Goal: Task Accomplishment & Management: Use online tool/utility

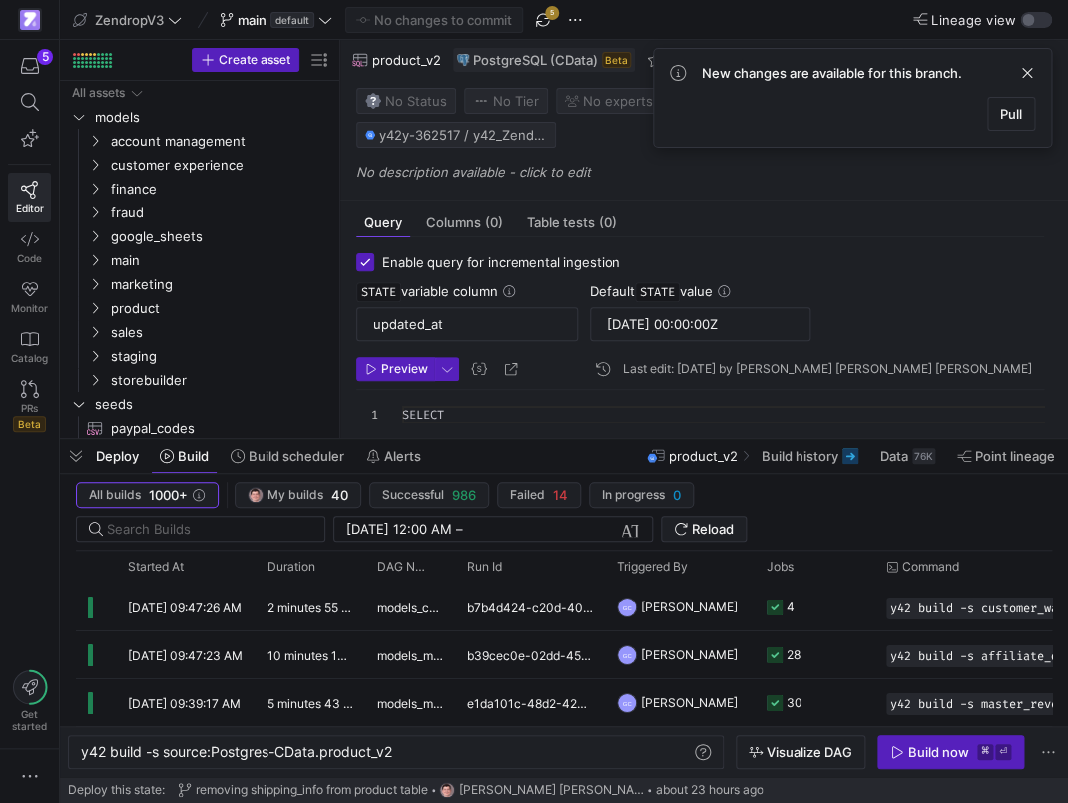
scroll to position [1200, 0]
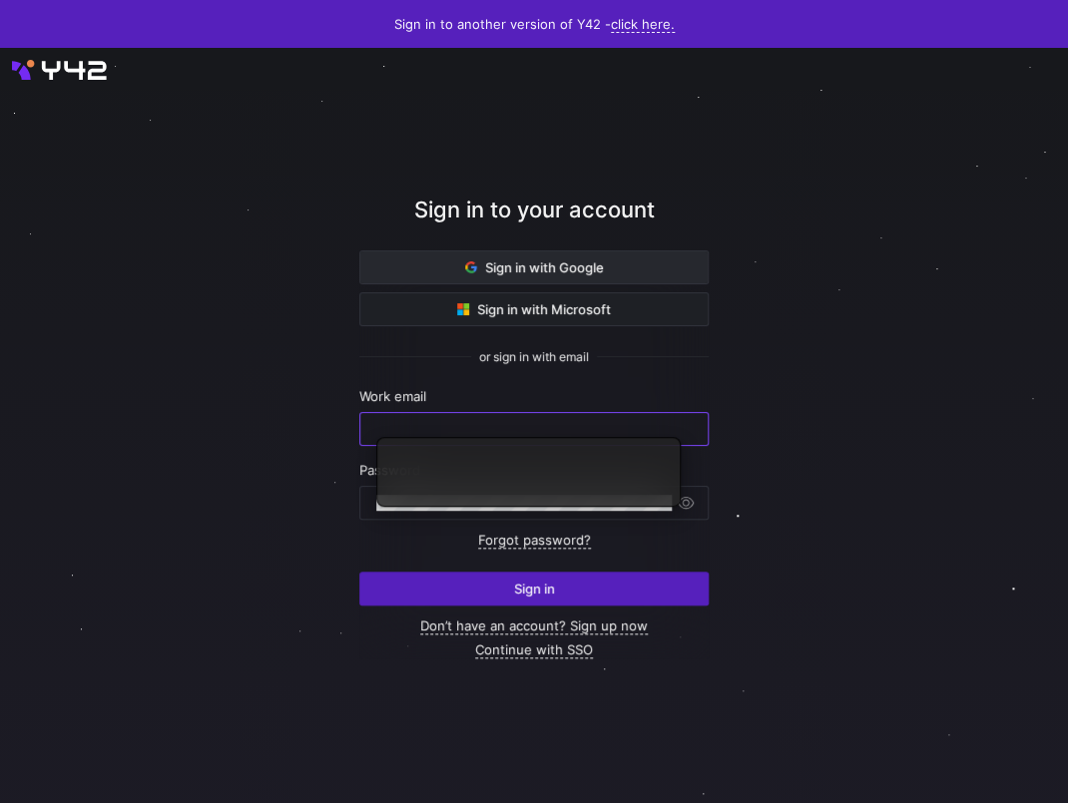
click at [459, 259] on span at bounding box center [533, 268] width 347 height 32
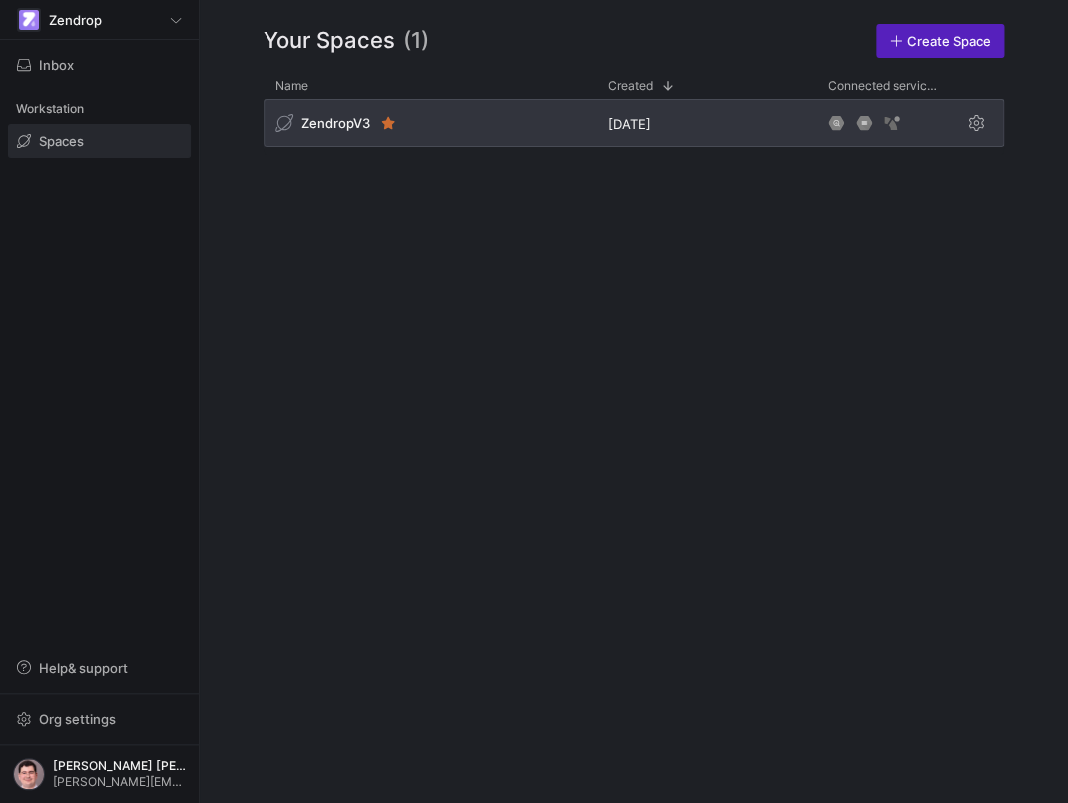
click at [413, 123] on div "ZendropV3" at bounding box center [429, 123] width 332 height 48
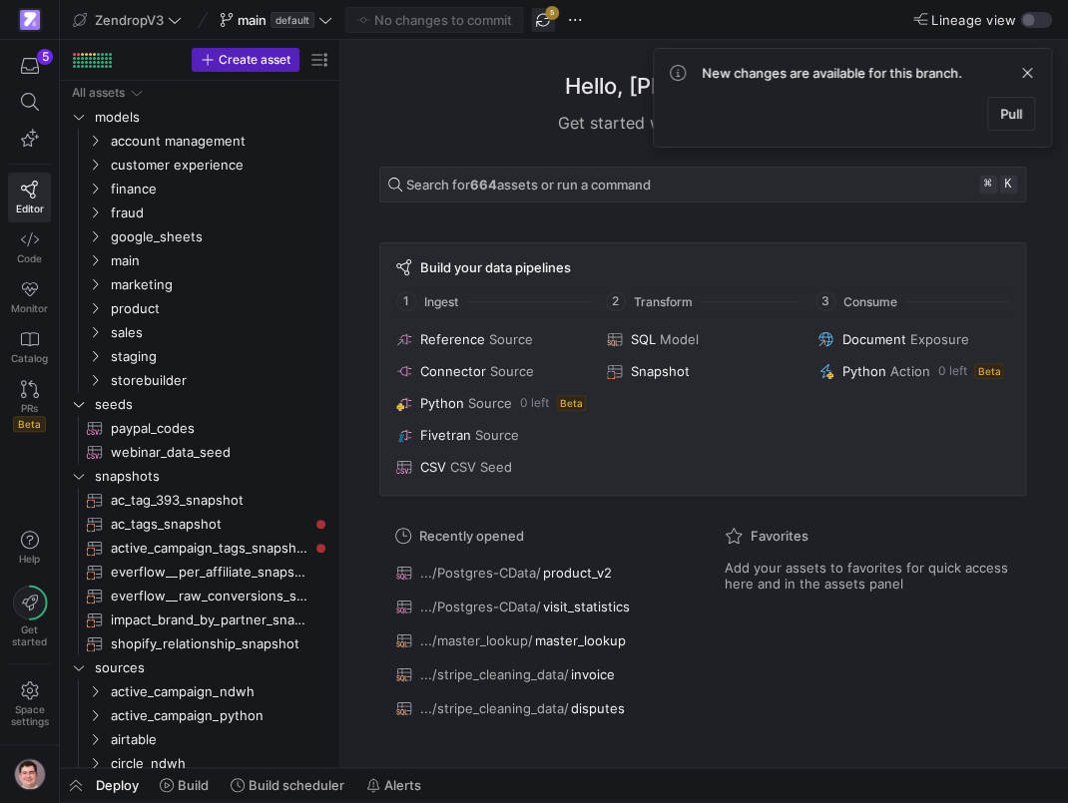
click at [552, 19] on span "button" at bounding box center [543, 20] width 24 height 24
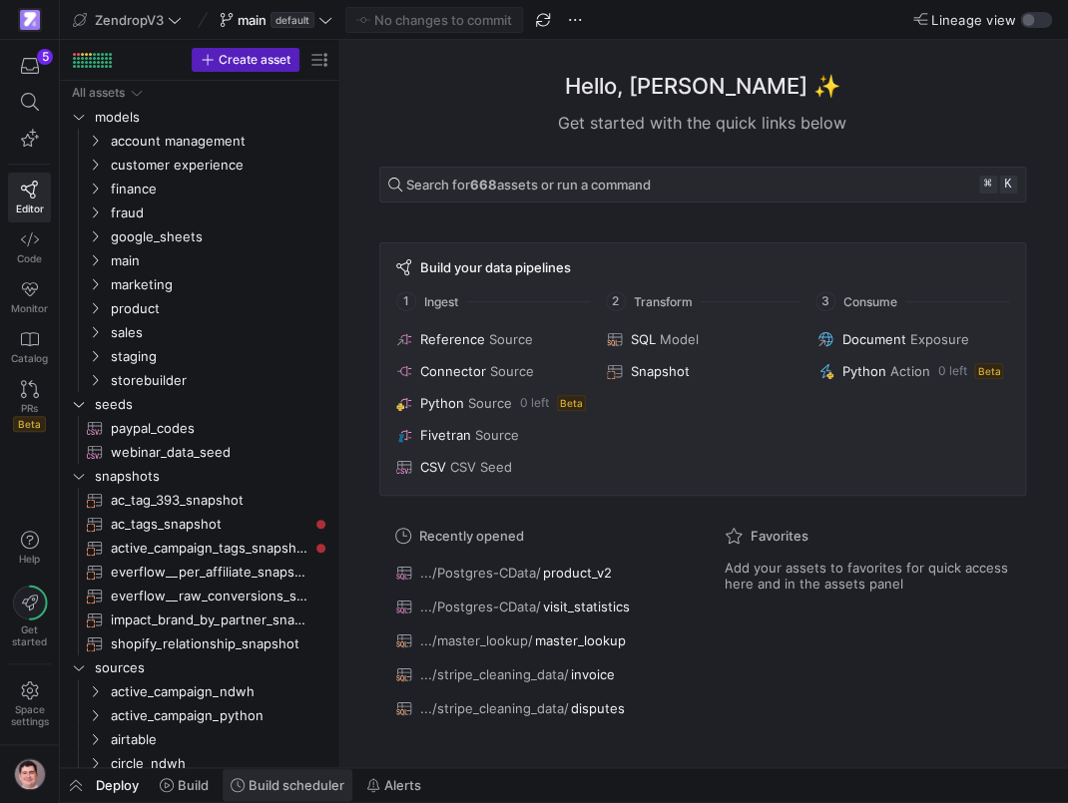
click at [280, 784] on span "Build scheduler" at bounding box center [297, 786] width 96 height 16
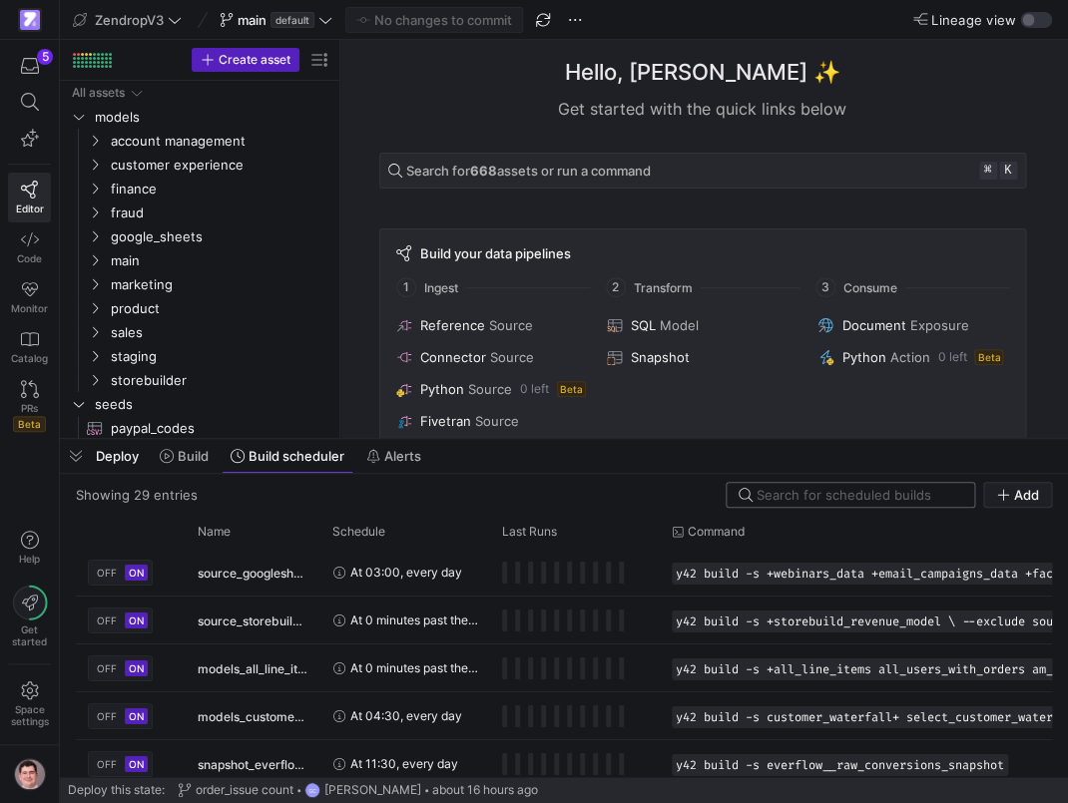
click at [889, 498] on input at bounding box center [860, 495] width 206 height 16
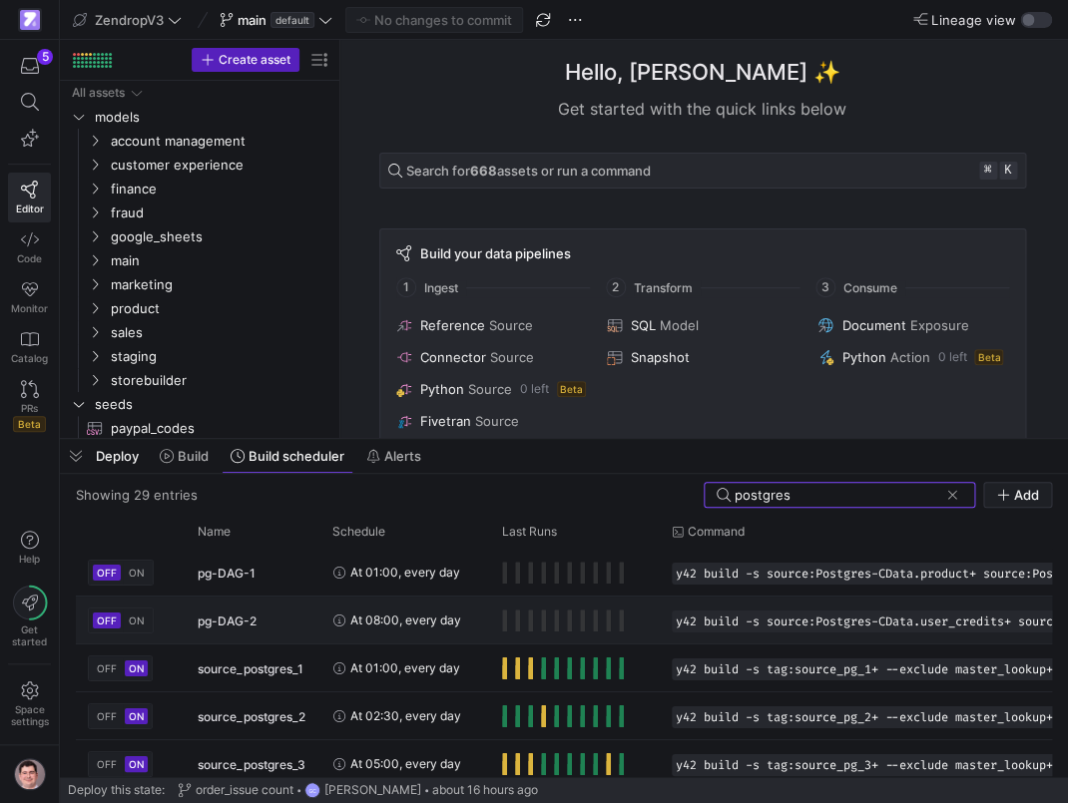
scroll to position [59, 0]
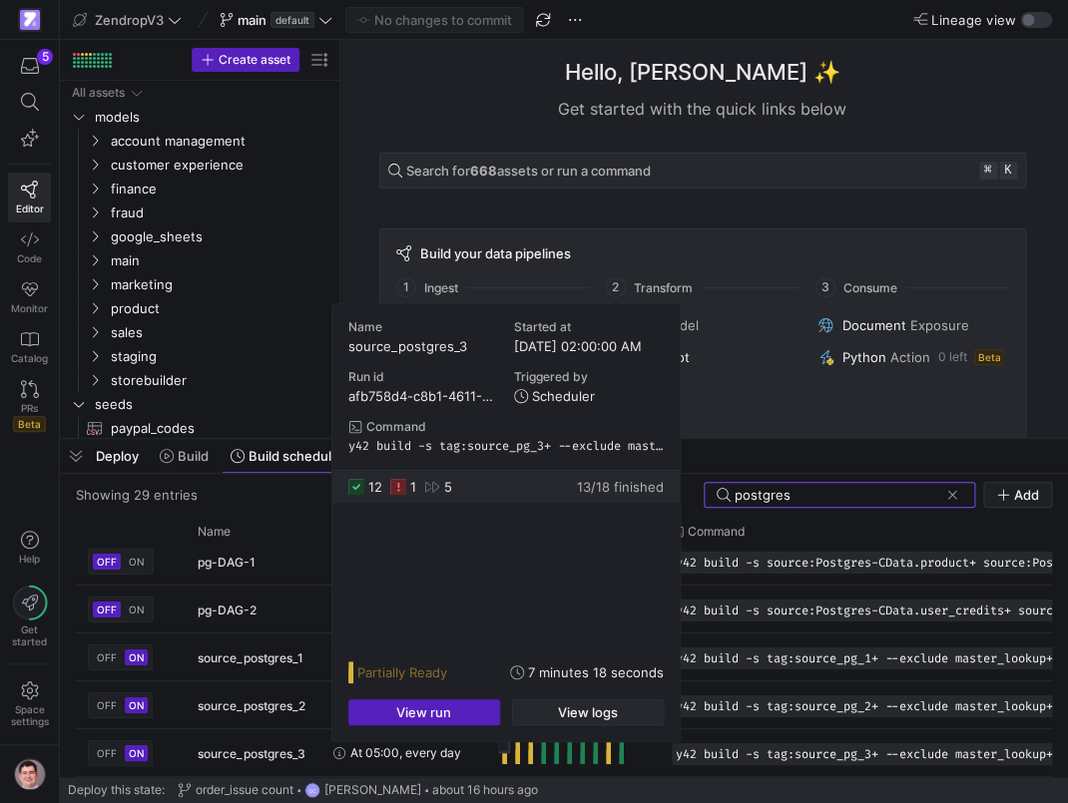
type input "postgres"
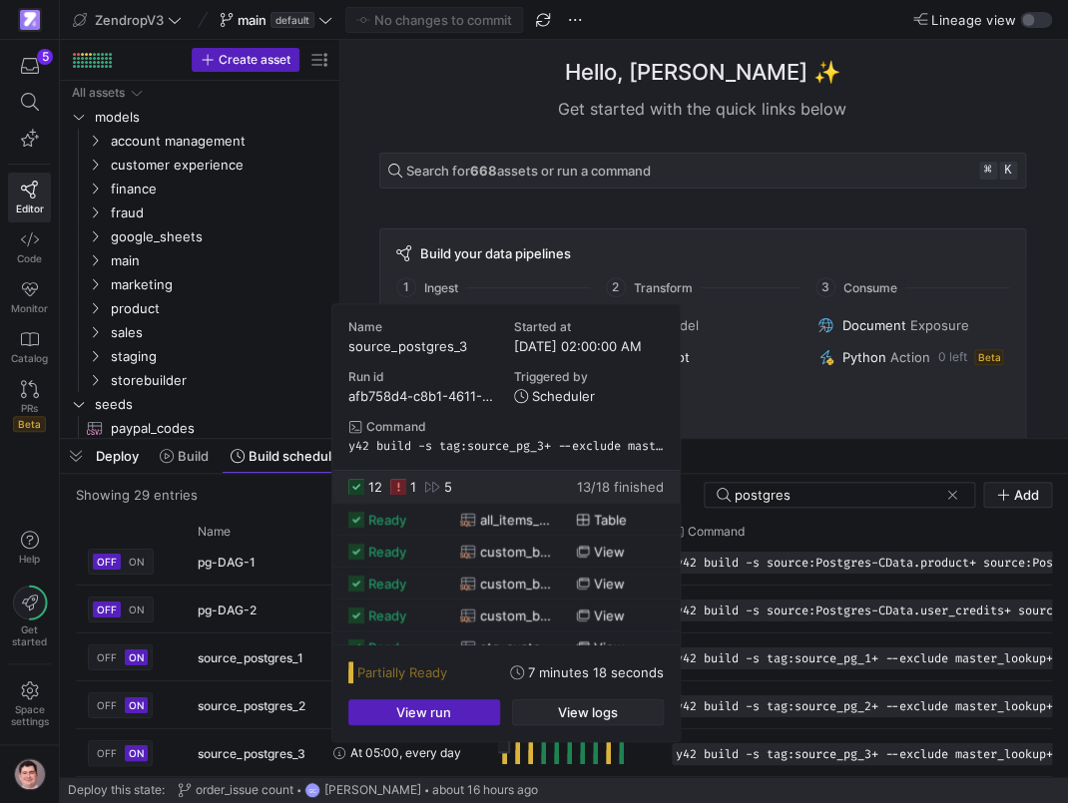
click at [555, 707] on span "button" at bounding box center [588, 713] width 150 height 24
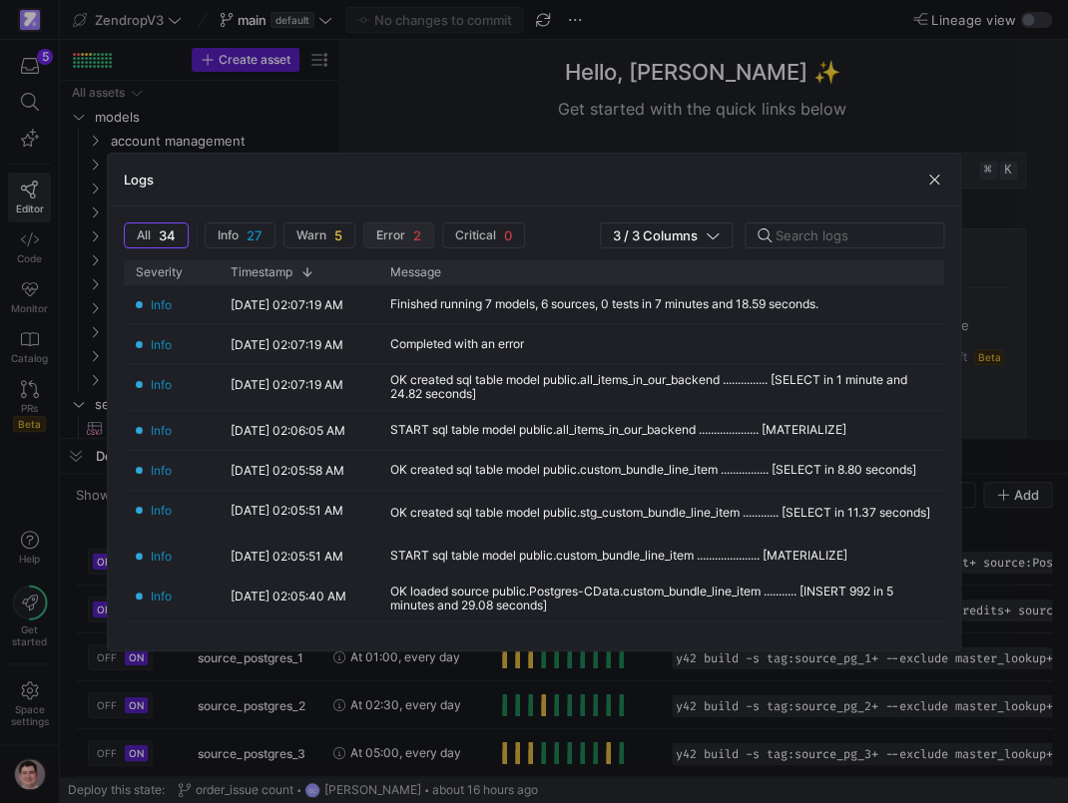
click at [398, 241] on span "Error" at bounding box center [390, 236] width 29 height 14
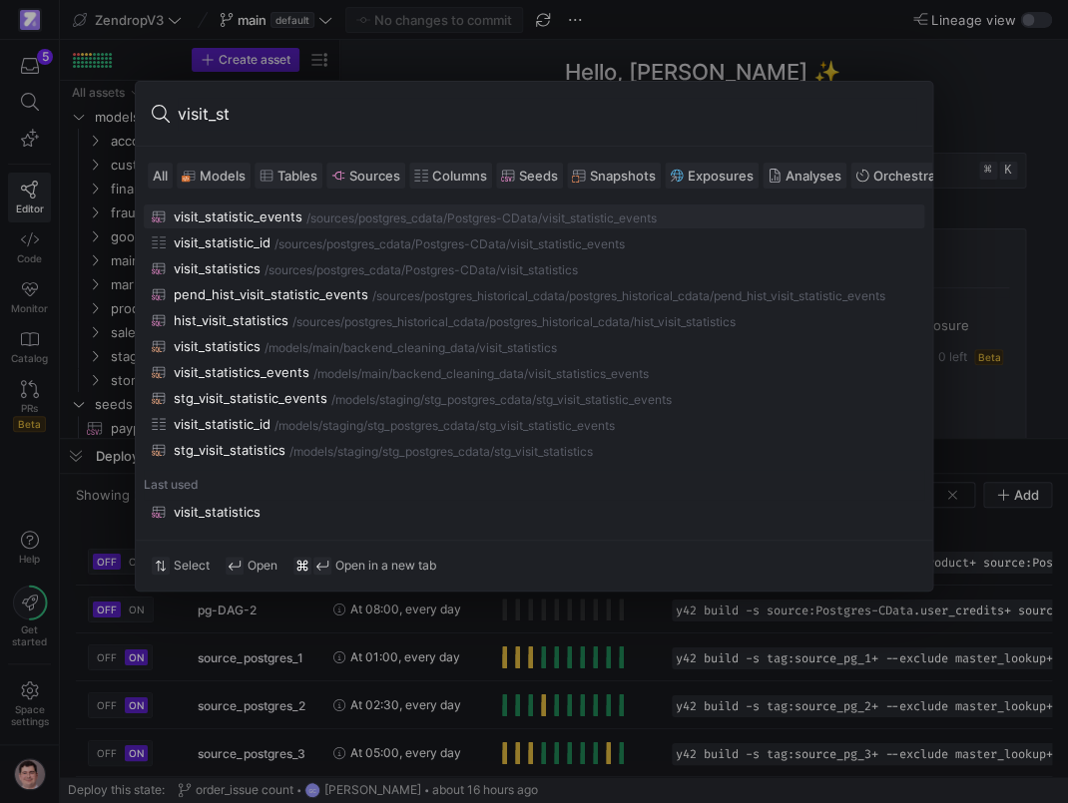
type input "visit_sta"
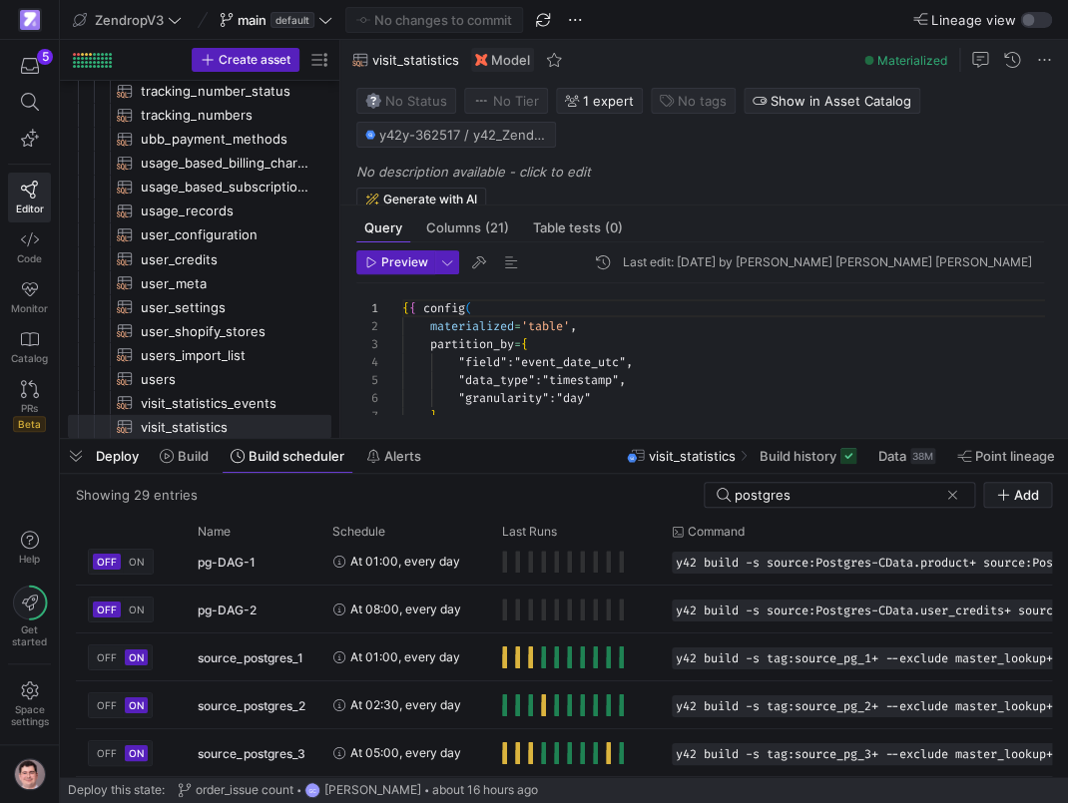
scroll to position [180, 0]
click at [76, 454] on span "button" at bounding box center [76, 456] width 32 height 34
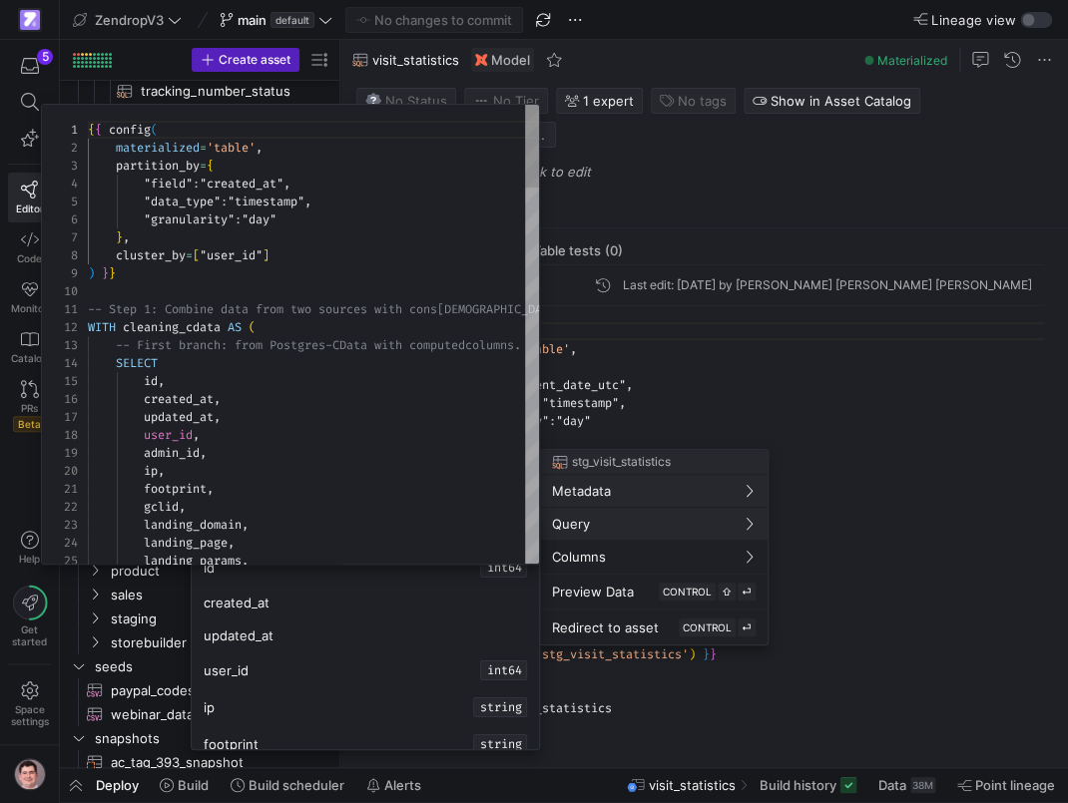
scroll to position [180, 0]
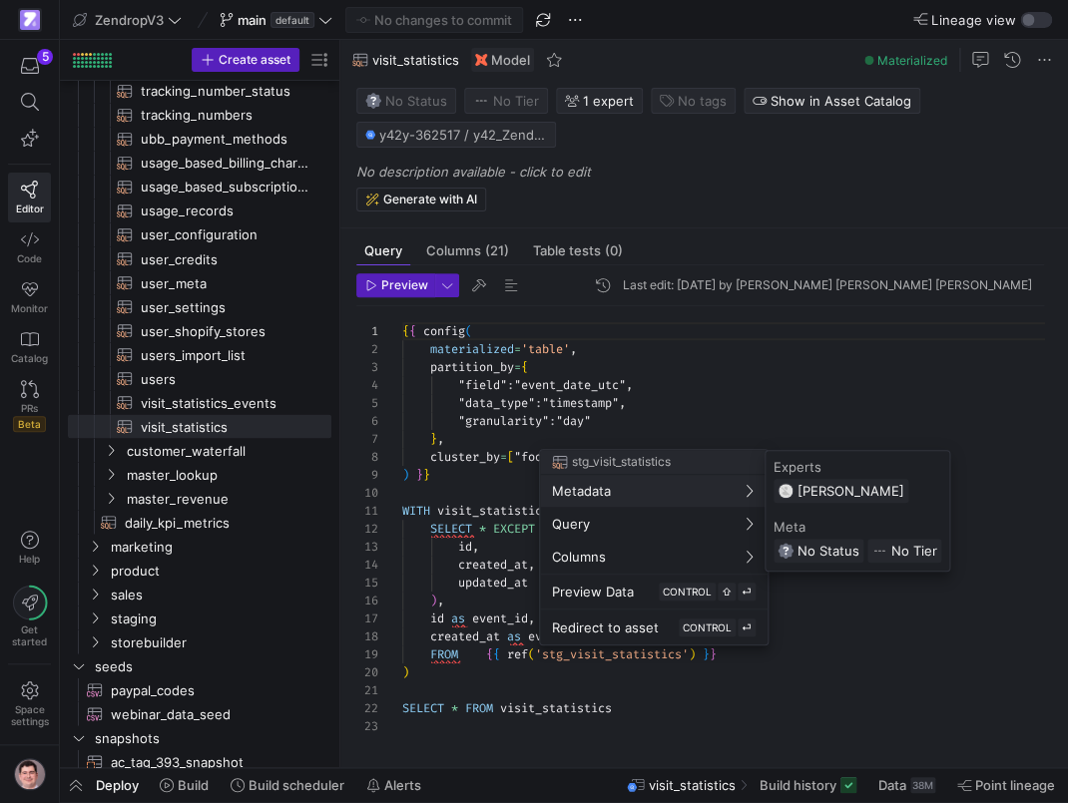
click at [640, 406] on div at bounding box center [534, 401] width 1068 height 803
click at [582, 634] on span "Redirect to asset" at bounding box center [605, 628] width 107 height 16
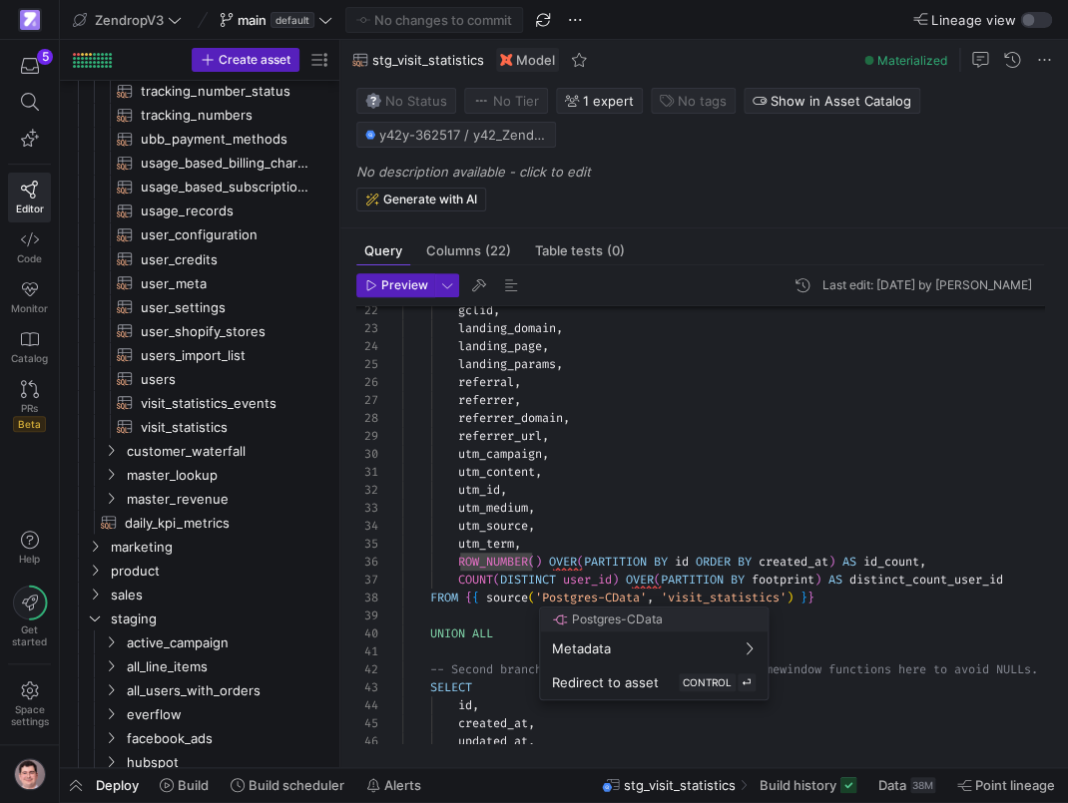
click at [620, 602] on div at bounding box center [534, 401] width 1068 height 803
click at [606, 676] on span "Redirect to asset" at bounding box center [605, 683] width 107 height 16
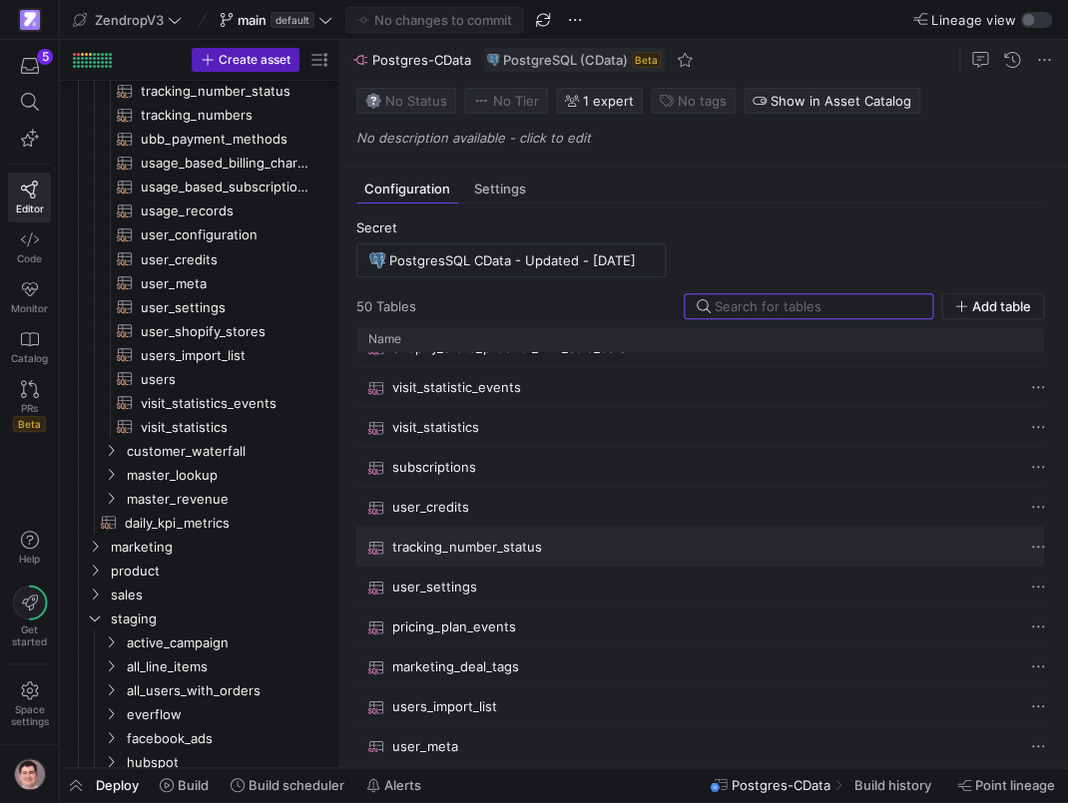
scroll to position [264, 0]
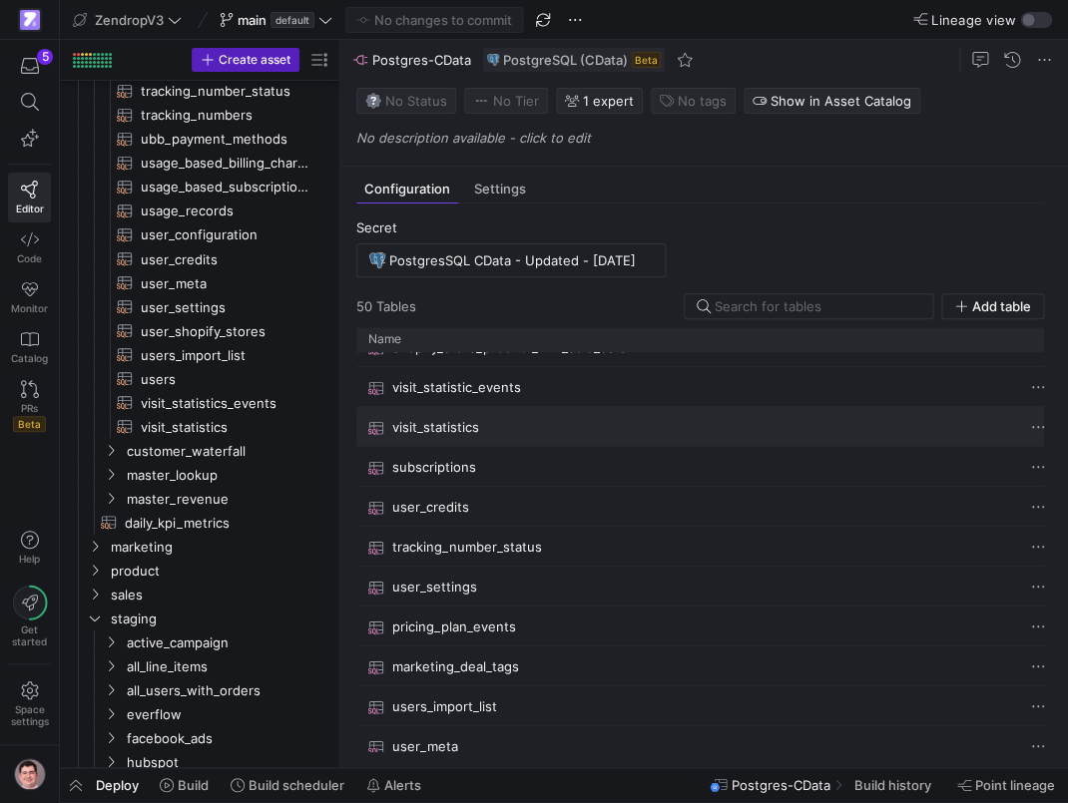
click at [447, 422] on span "visit_statistics" at bounding box center [435, 427] width 87 height 39
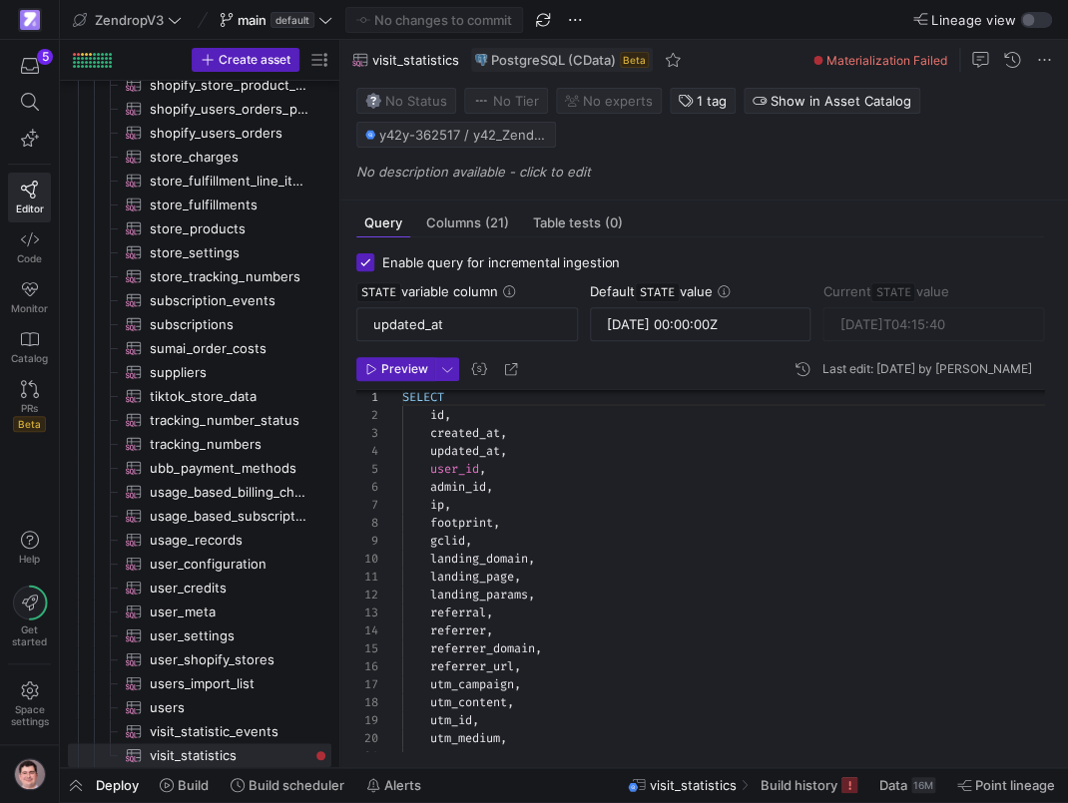
scroll to position [104, 0]
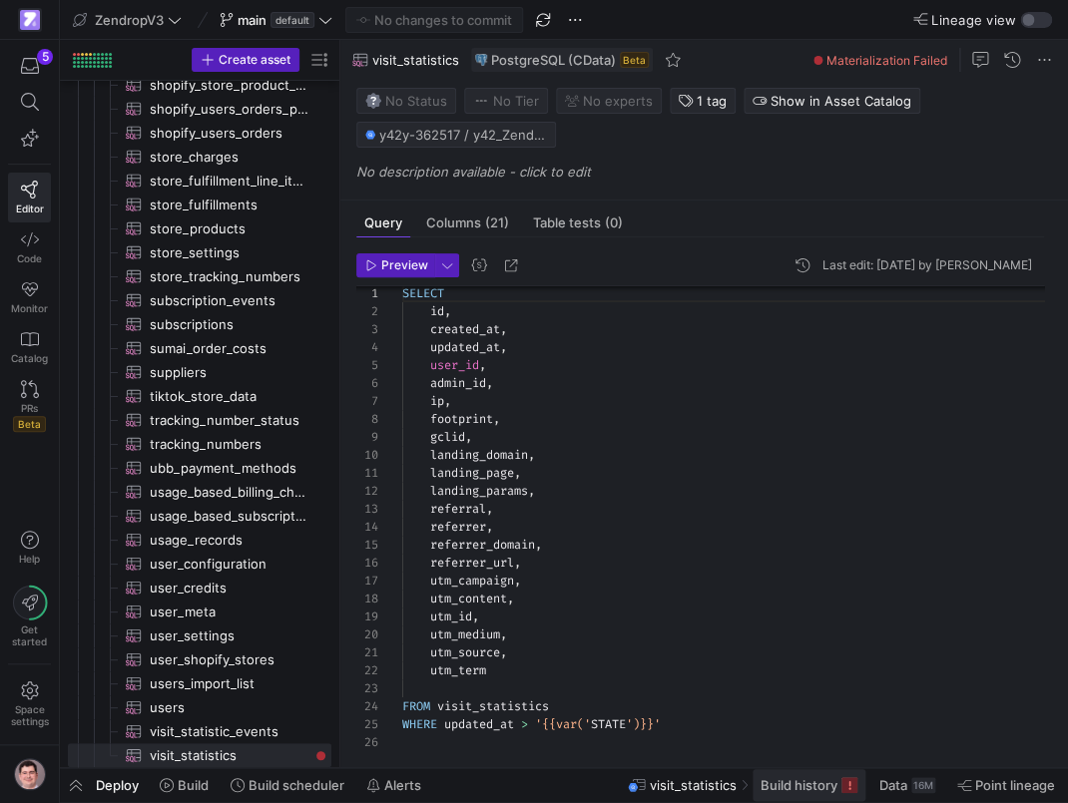
click at [782, 788] on span "Build history" at bounding box center [799, 786] width 77 height 16
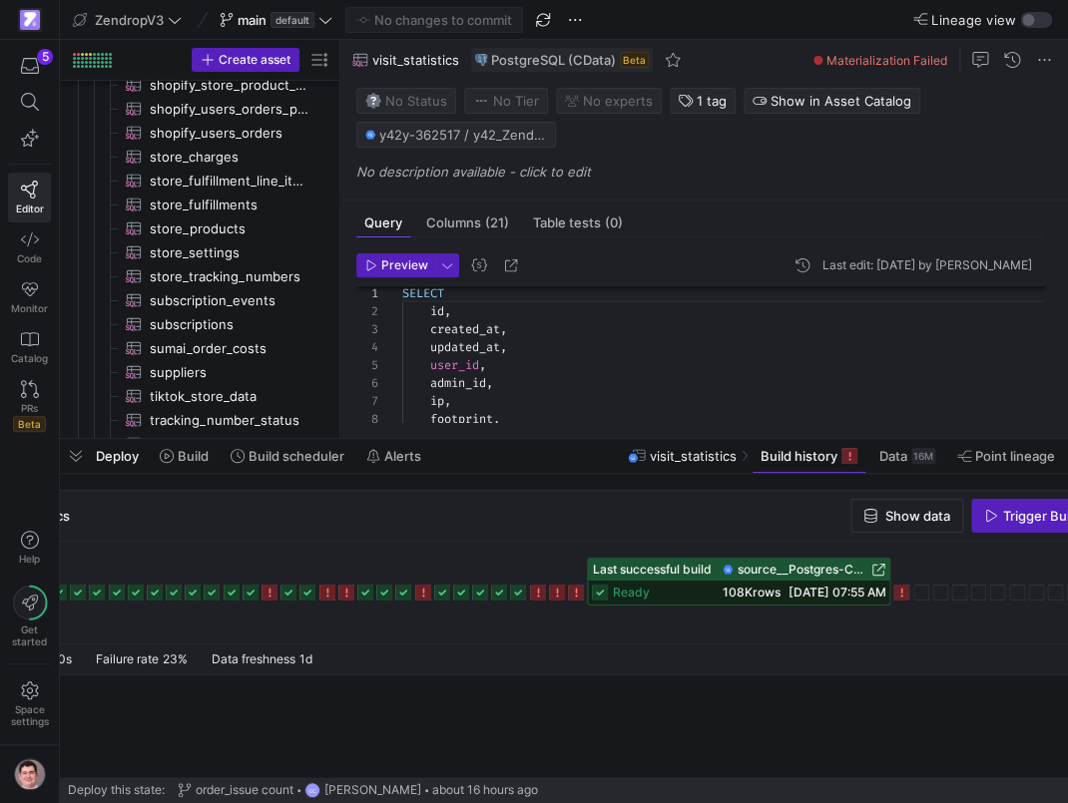
scroll to position [0, 224]
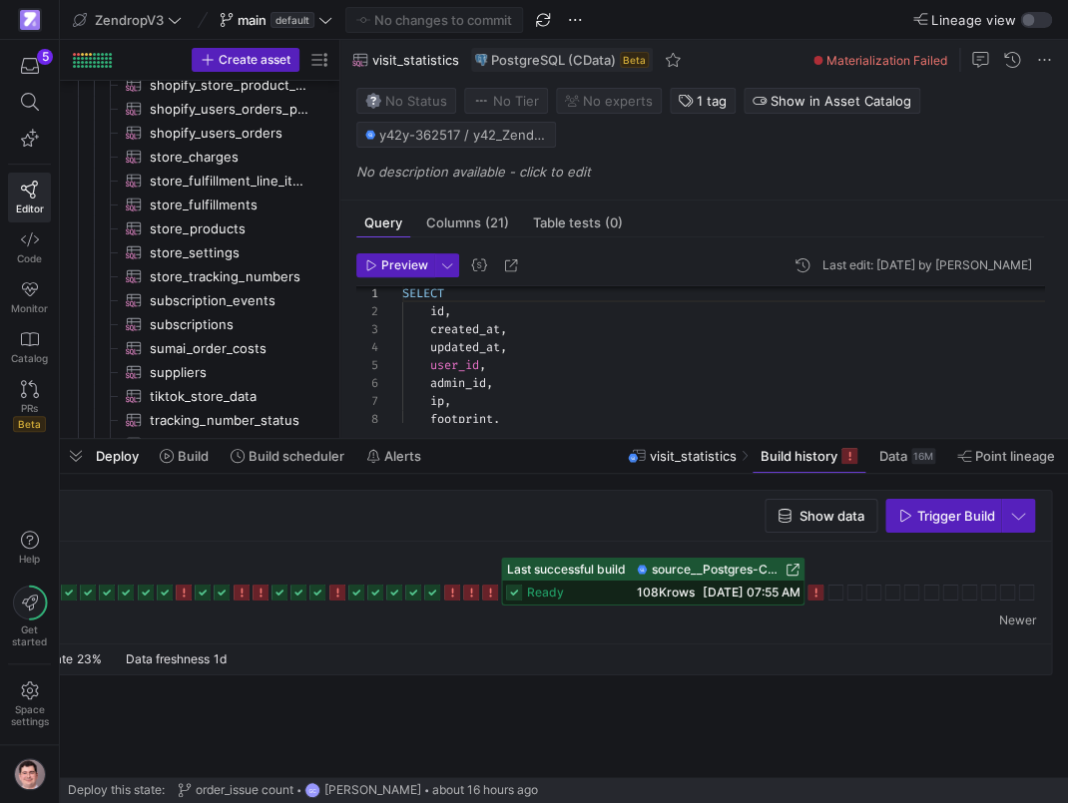
click at [819, 593] on icon at bounding box center [815, 593] width 16 height 16
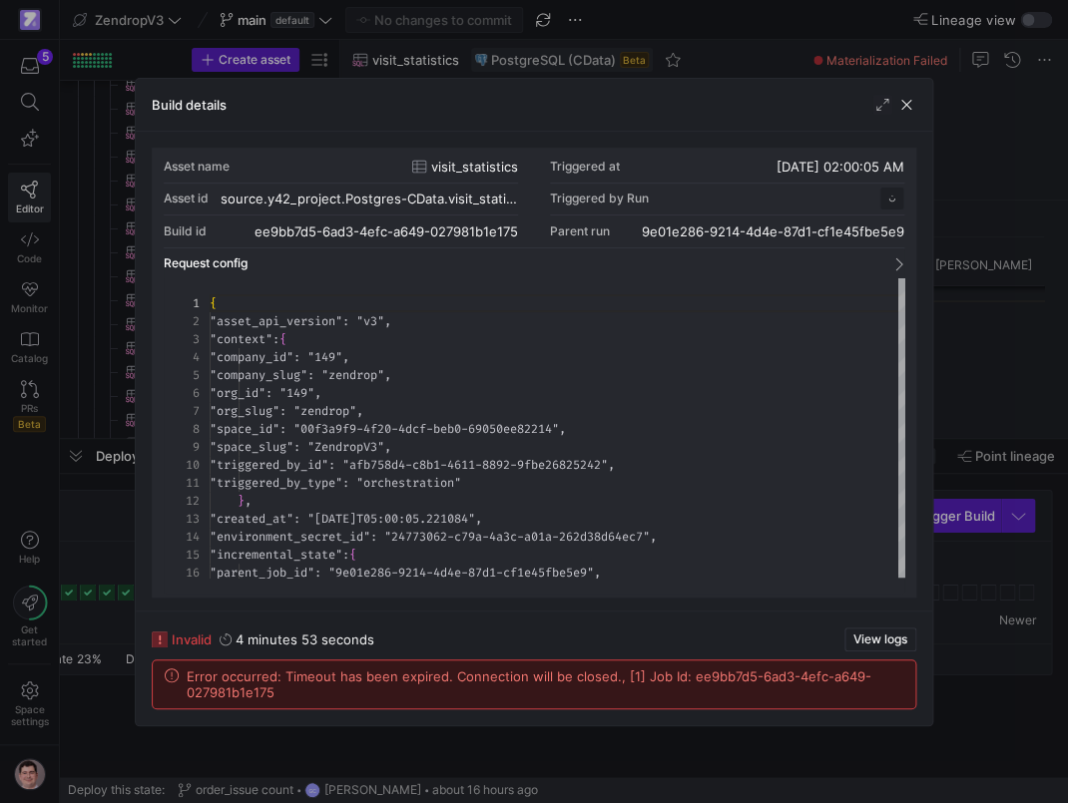
scroll to position [180, 0]
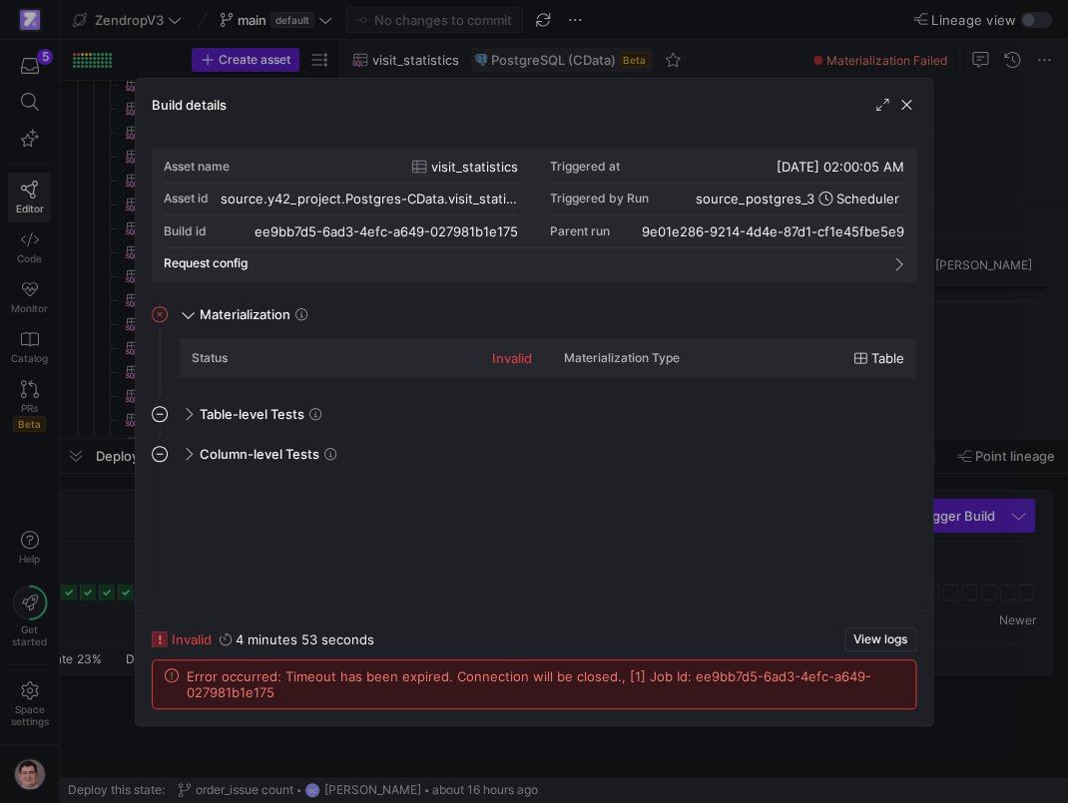
click at [1023, 610] on div at bounding box center [534, 401] width 1068 height 803
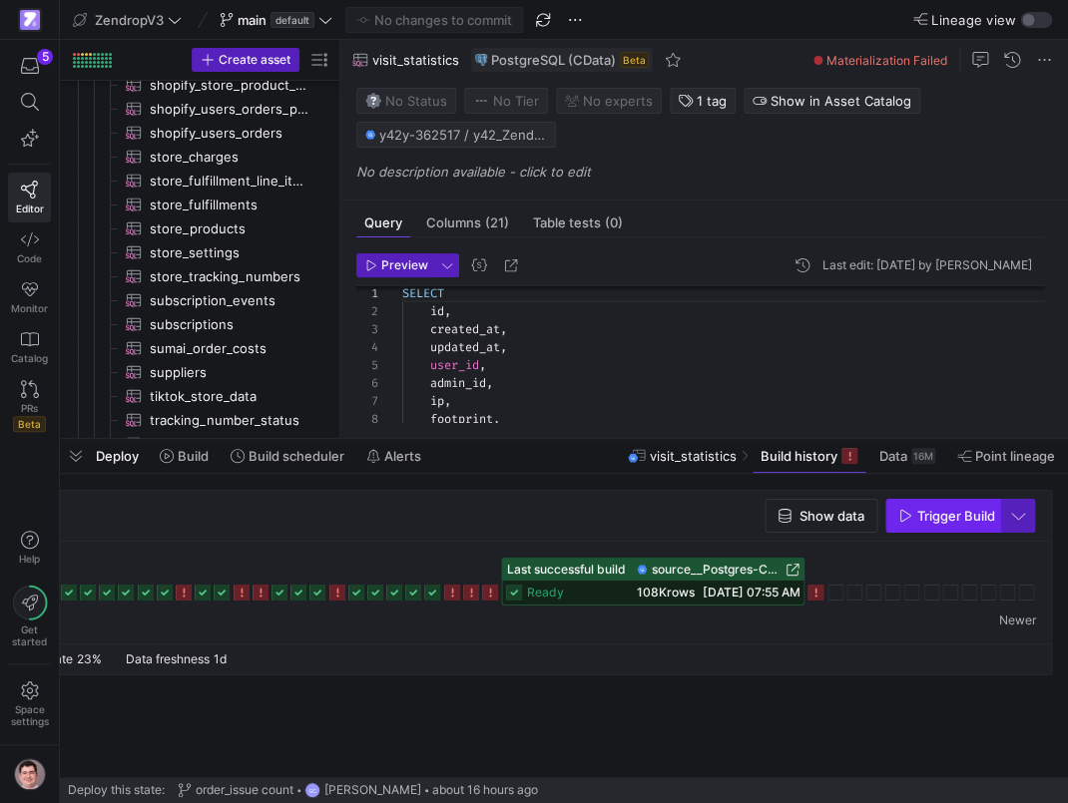
click at [960, 513] on span "Trigger Build" at bounding box center [955, 516] width 78 height 16
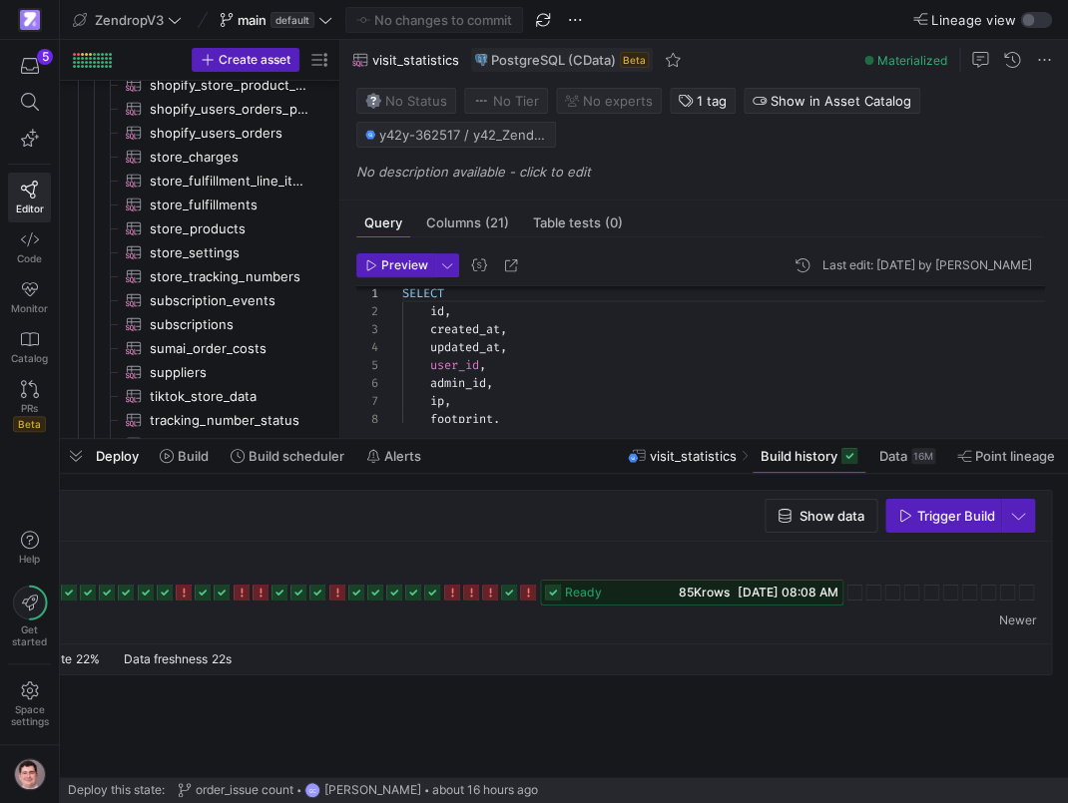
type input "2025-09-09T10:52:06"
click at [262, 475] on div "visit_statistics Show data Trigger Build" at bounding box center [564, 625] width 1008 height 303
click at [268, 470] on span at bounding box center [288, 456] width 130 height 32
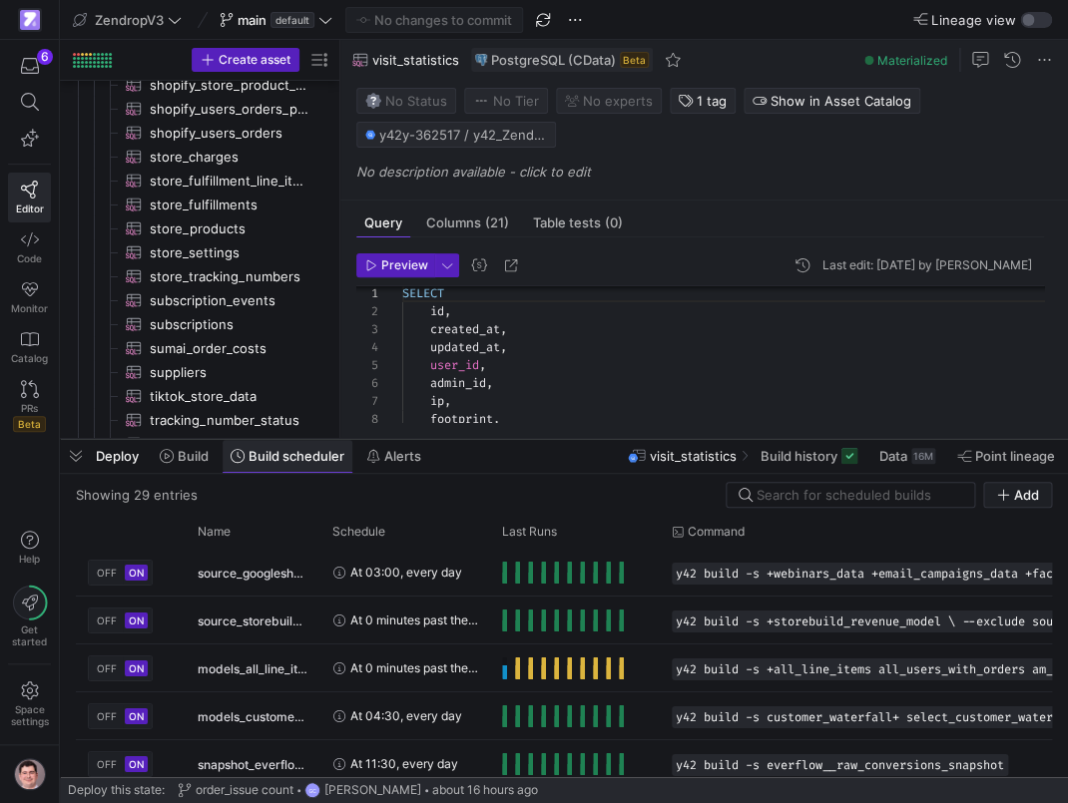
click at [276, 464] on span "Build scheduler" at bounding box center [297, 456] width 96 height 16
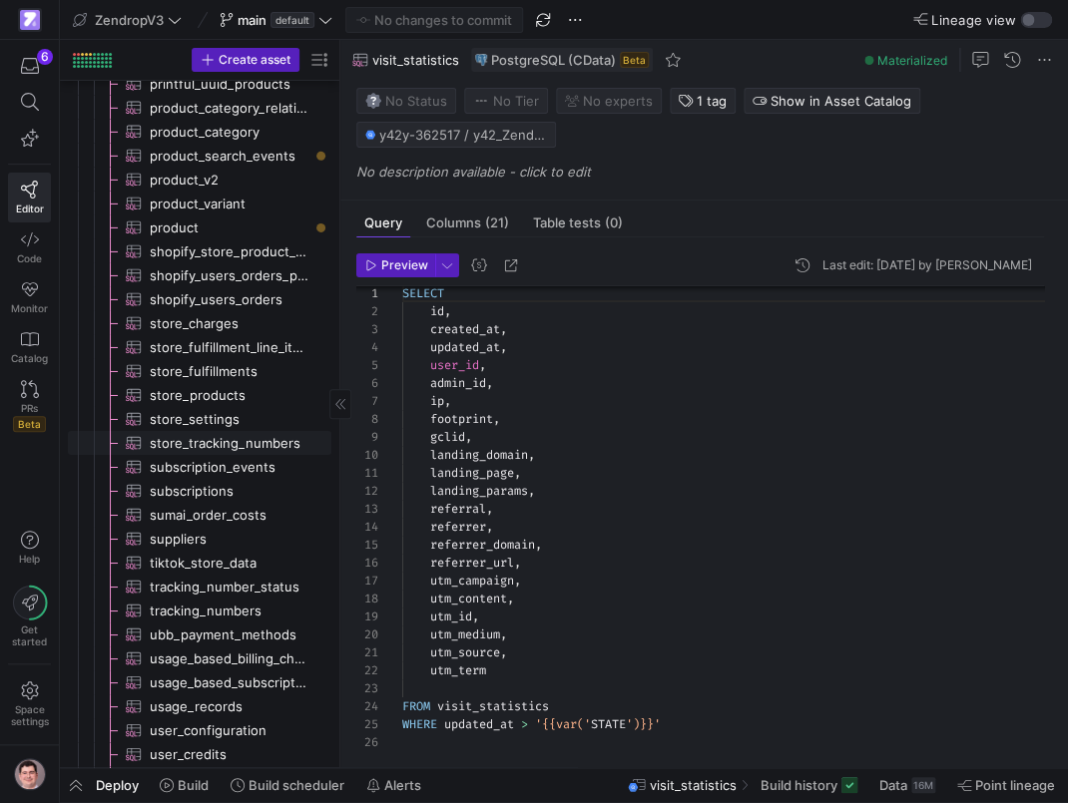
scroll to position [3881, 0]
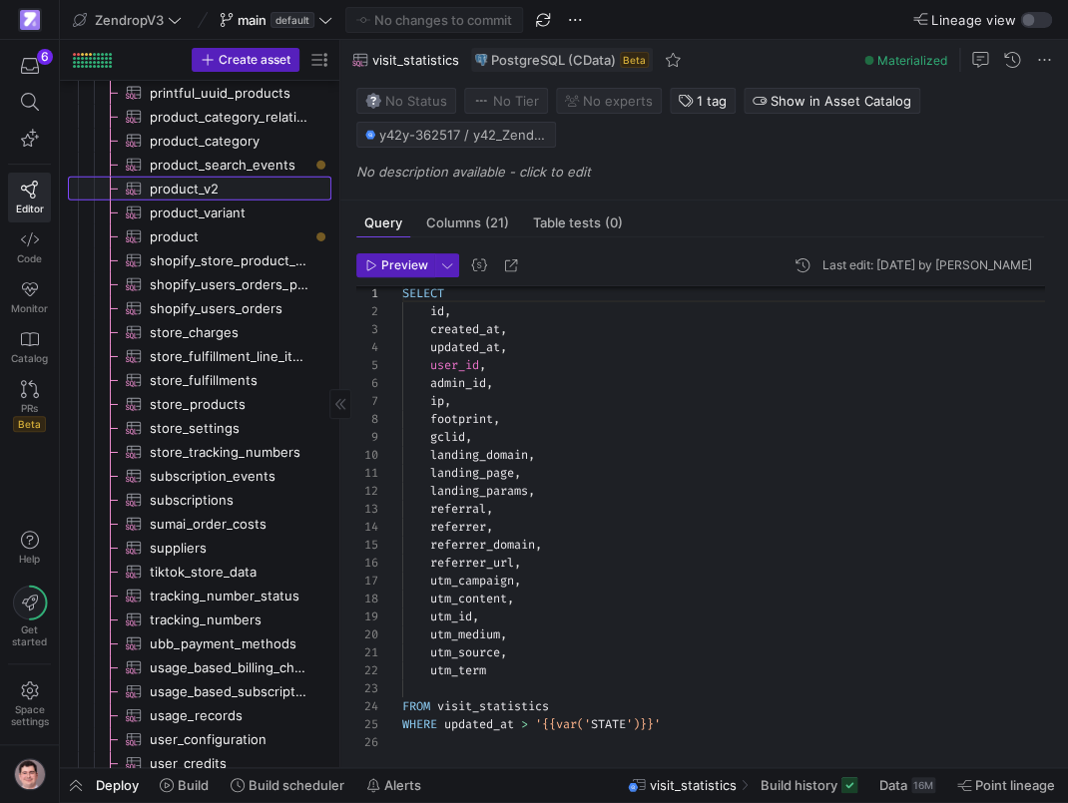
click at [257, 194] on span "product_v2​​​​​​​​​" at bounding box center [229, 189] width 159 height 23
type input "[DATE] 00:00:00Z"
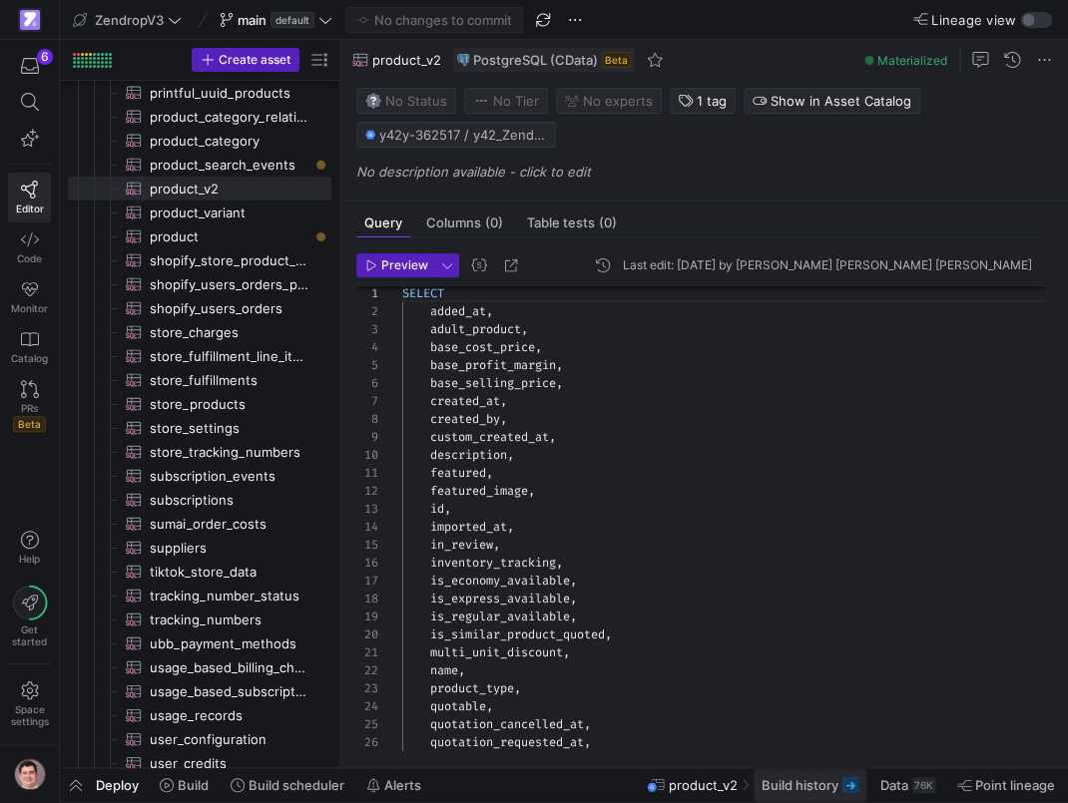
click at [817, 793] on span "Build history" at bounding box center [800, 786] width 77 height 16
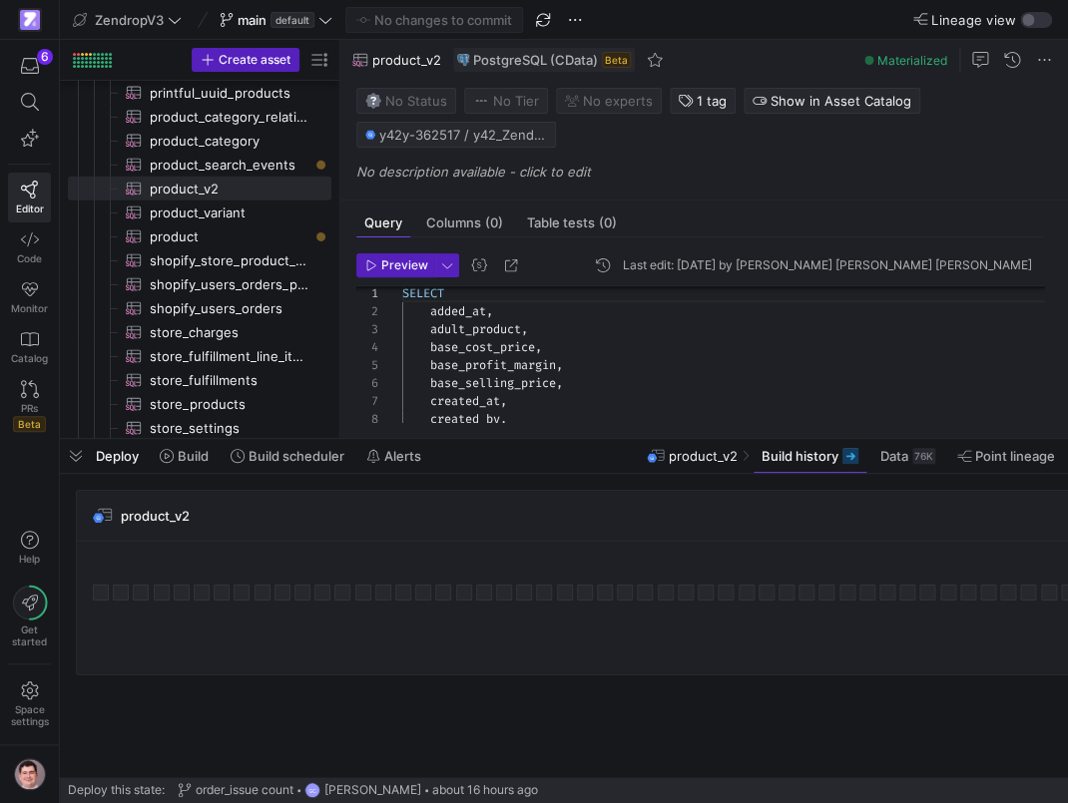
scroll to position [0, 224]
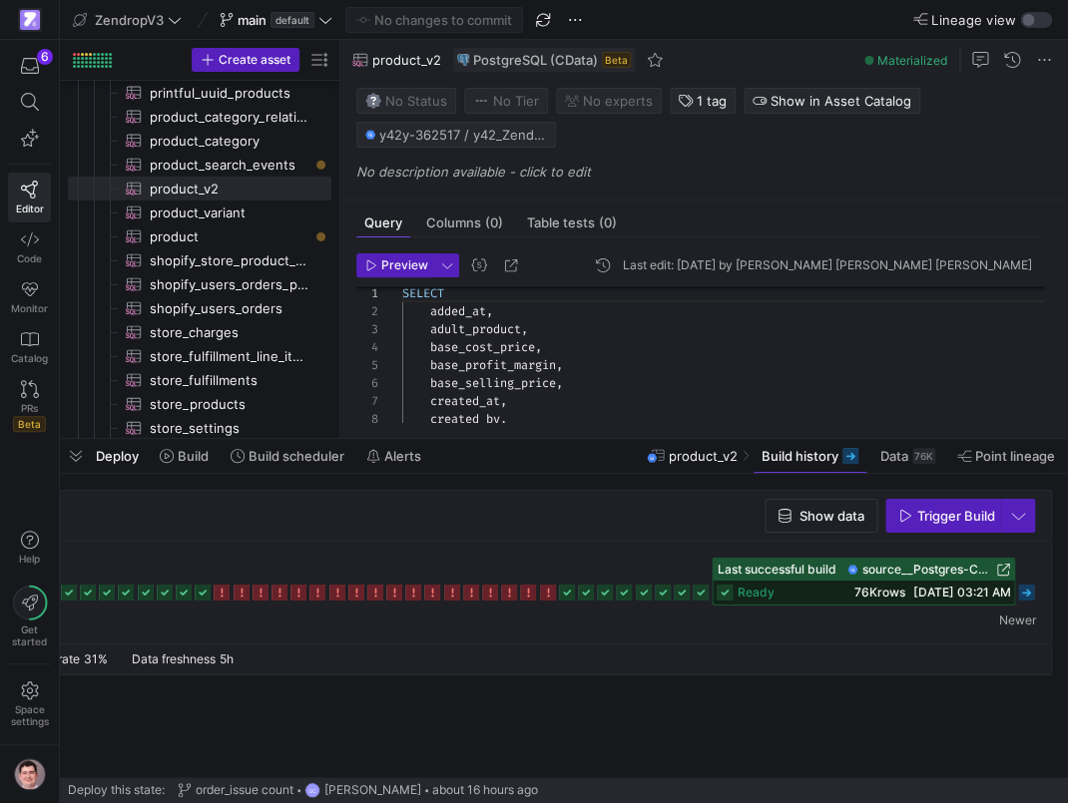
click at [700, 593] on icon at bounding box center [701, 593] width 16 height 16
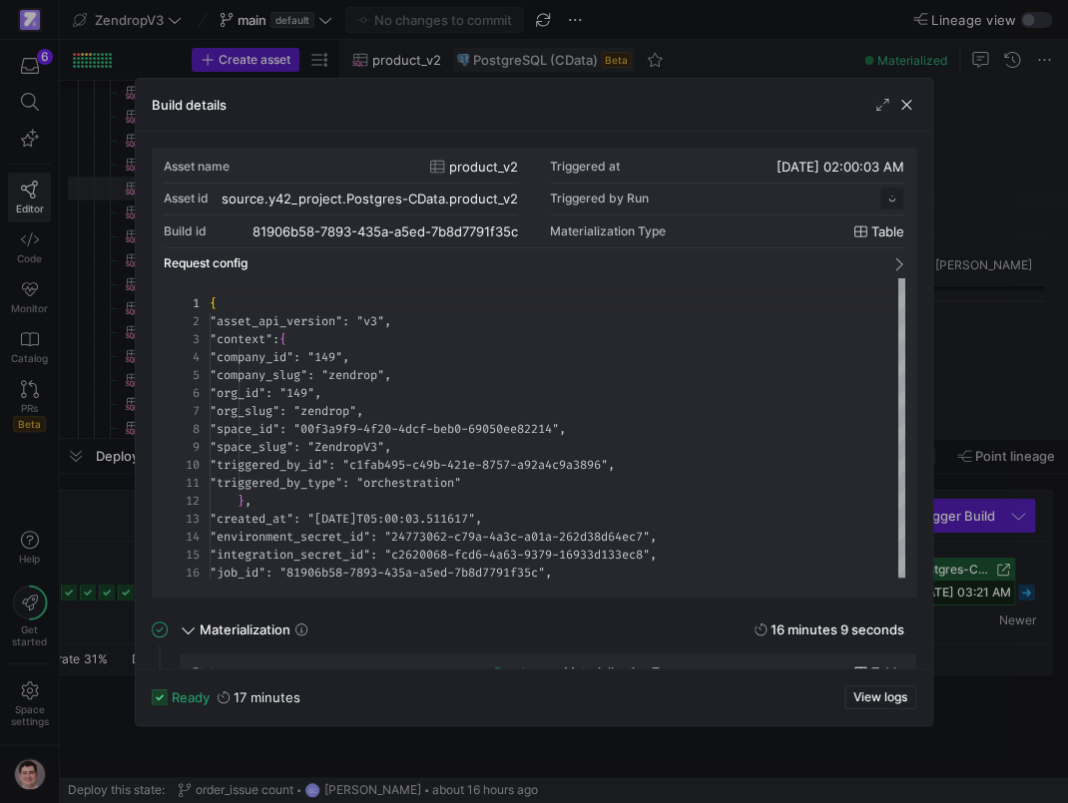
scroll to position [180, 0]
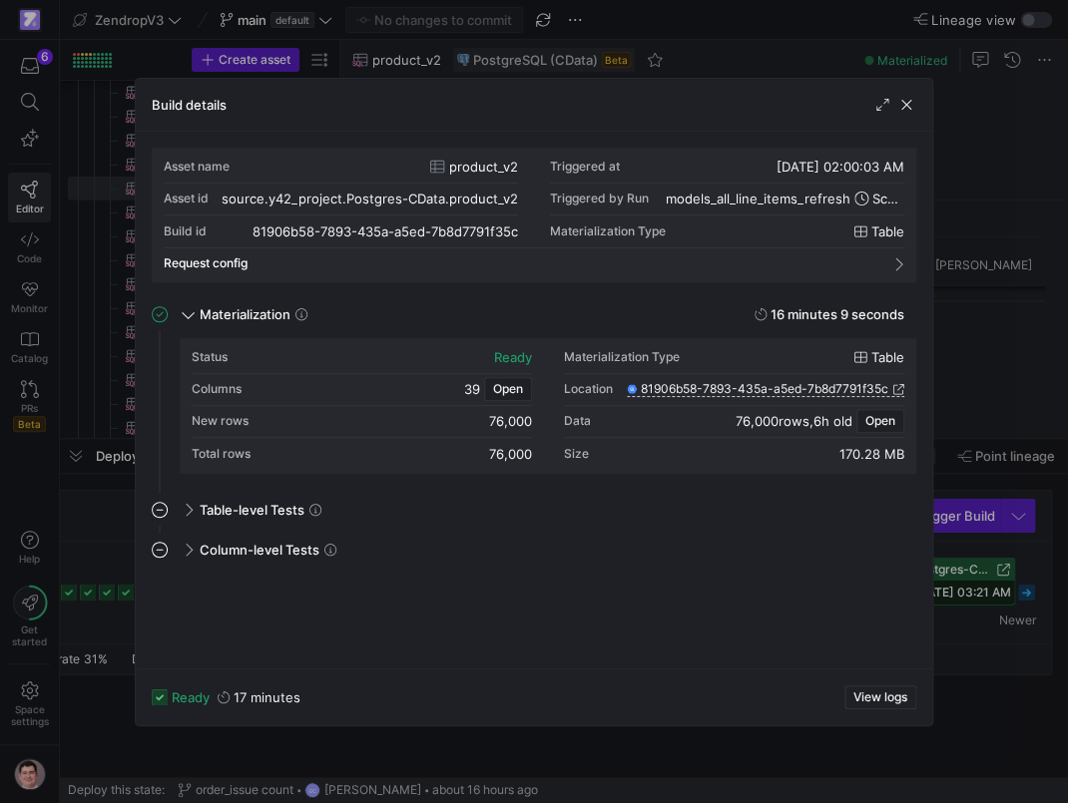
click at [114, 528] on div at bounding box center [534, 401] width 1068 height 803
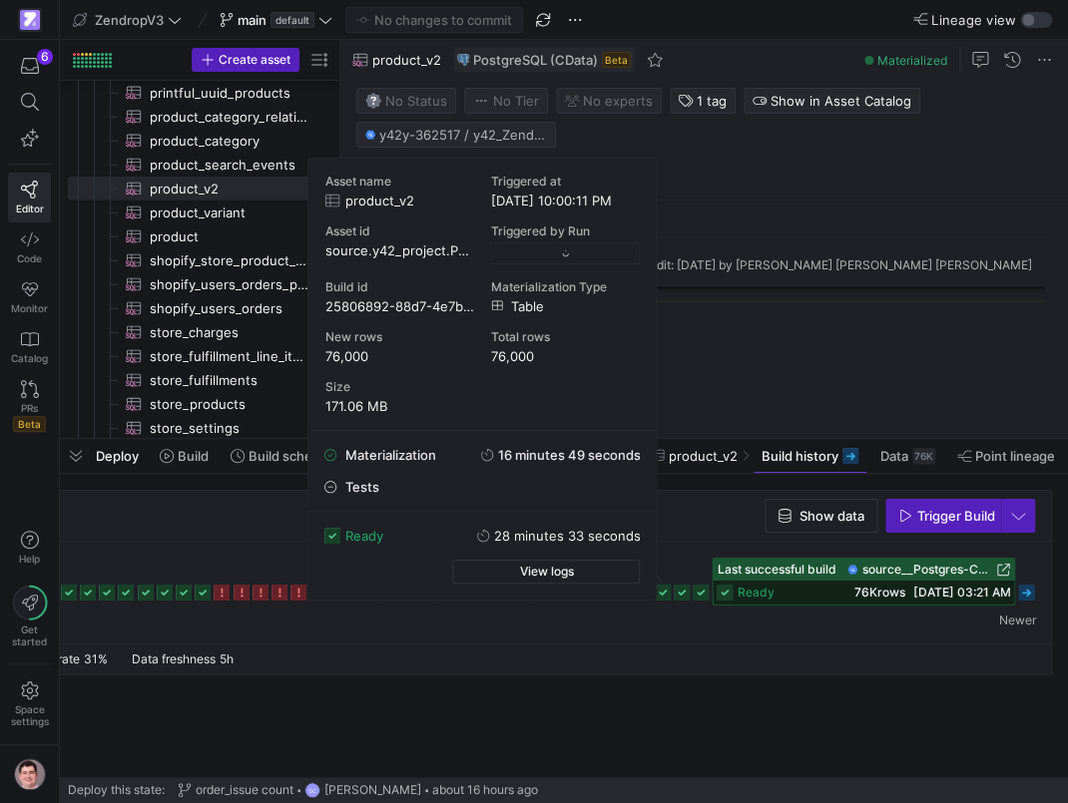
click at [676, 595] on icon at bounding box center [682, 593] width 16 height 16
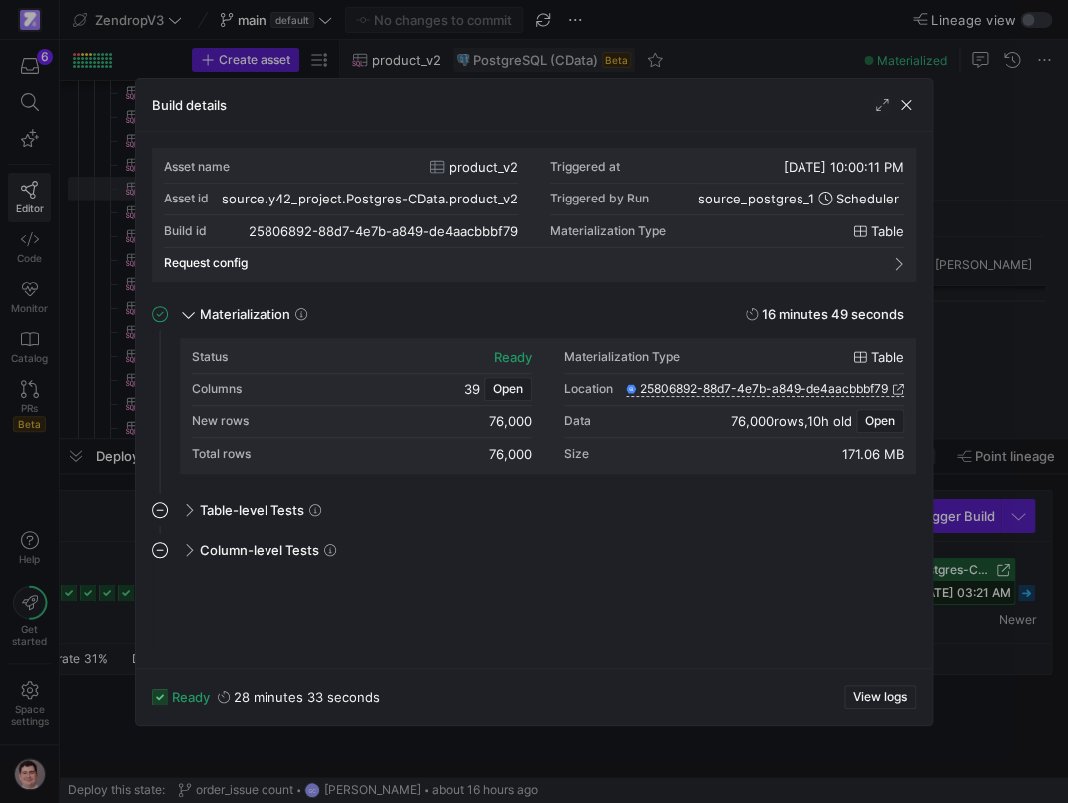
click at [85, 529] on div at bounding box center [534, 401] width 1068 height 803
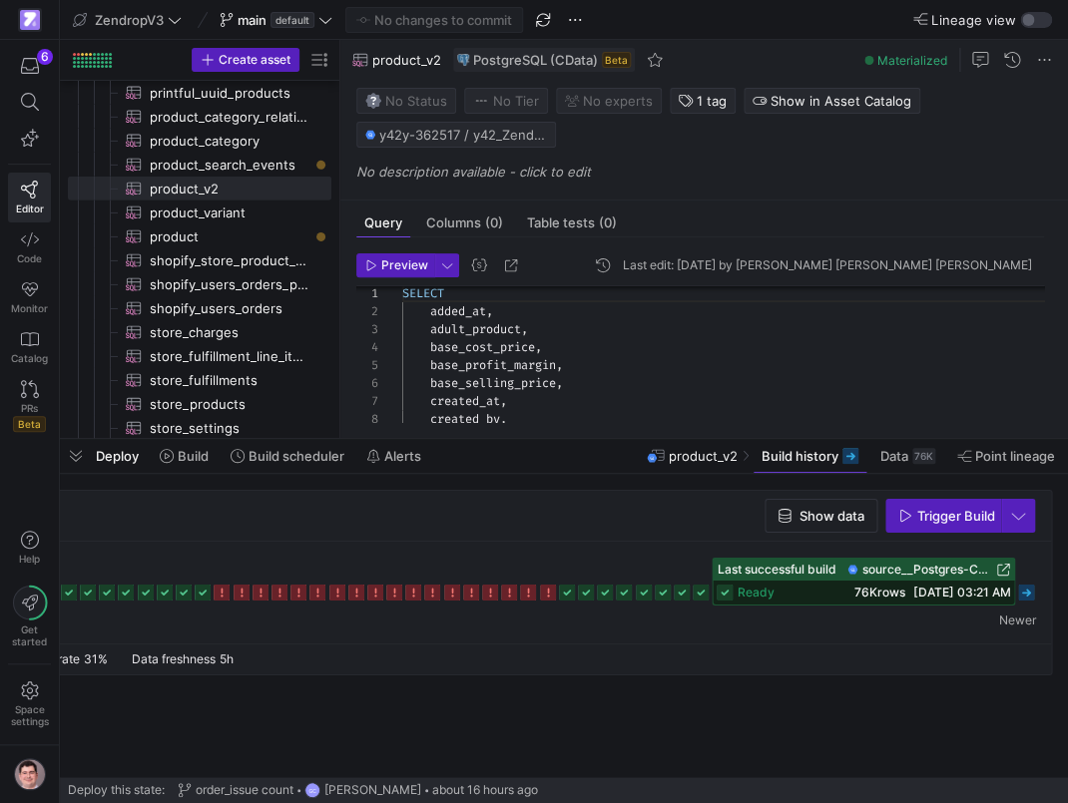
click at [601, 595] on icon at bounding box center [605, 593] width 16 height 16
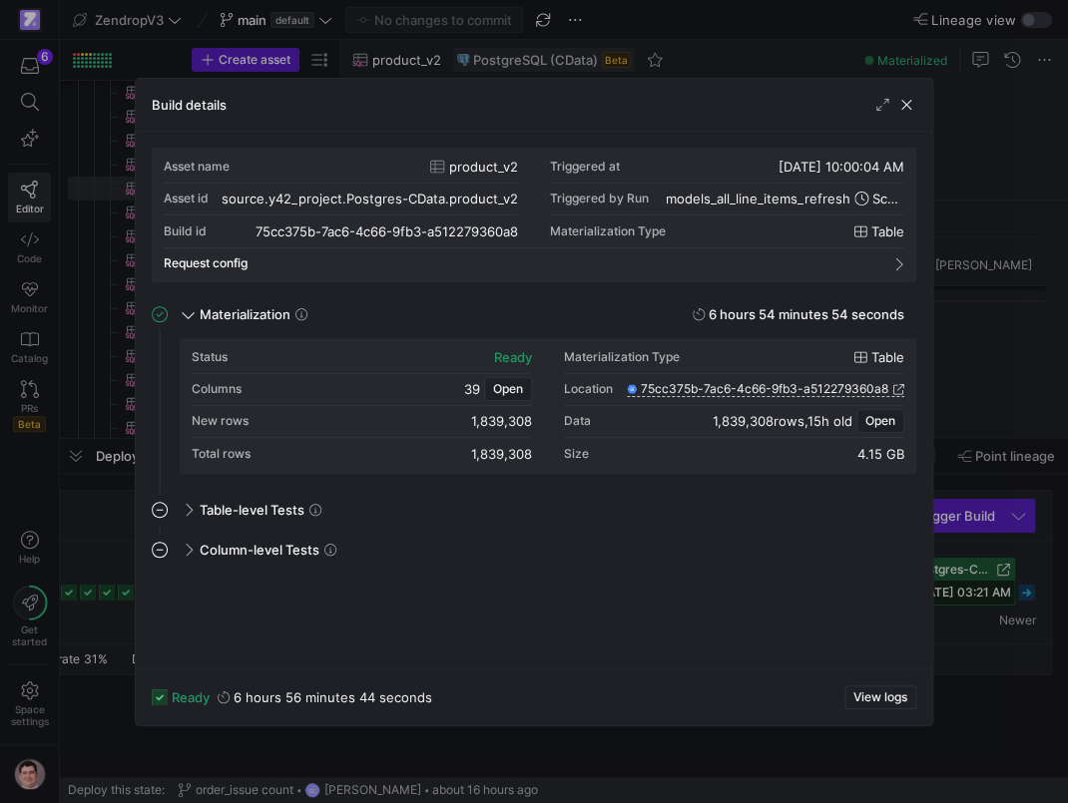
click at [105, 570] on div at bounding box center [534, 401] width 1068 height 803
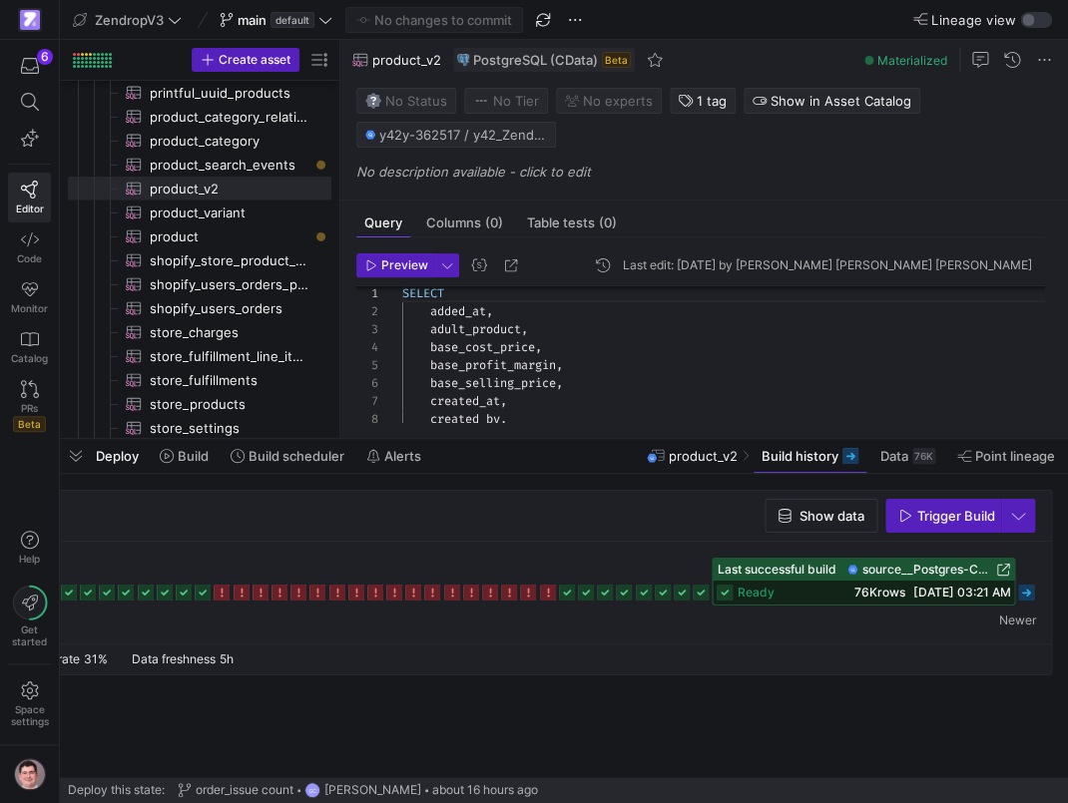
click at [881, 566] on span "source__Postgres-CData__product_v2" at bounding box center [926, 570] width 131 height 14
